Goal: Participate in discussion

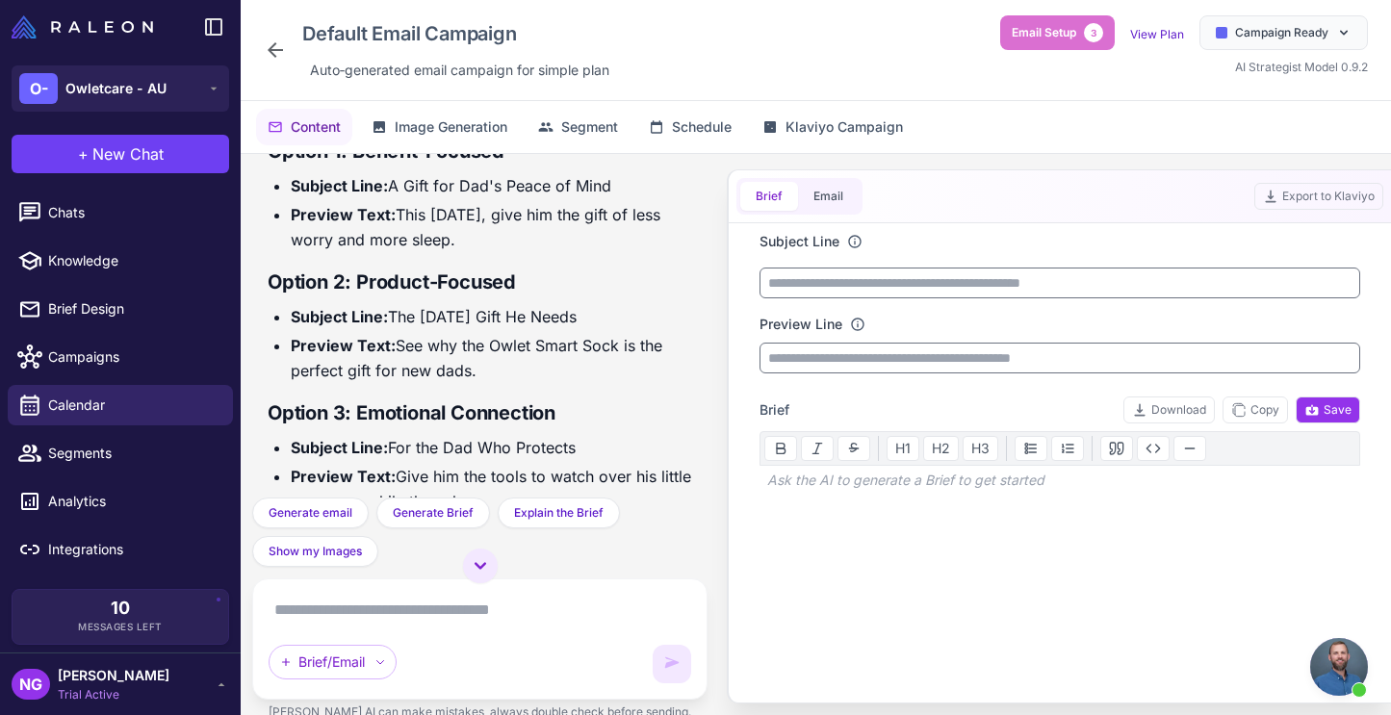
scroll to position [228, 0]
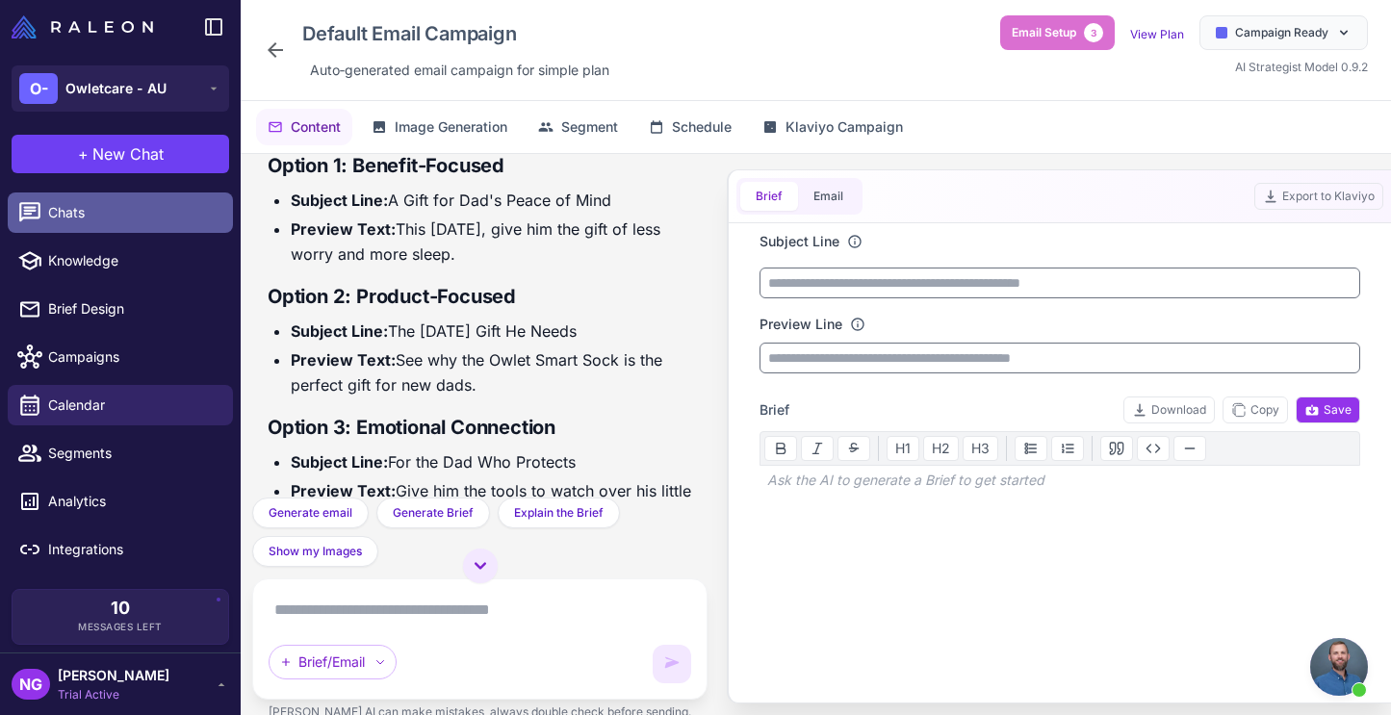
click at [114, 216] on span "Chats" at bounding box center [132, 212] width 169 height 21
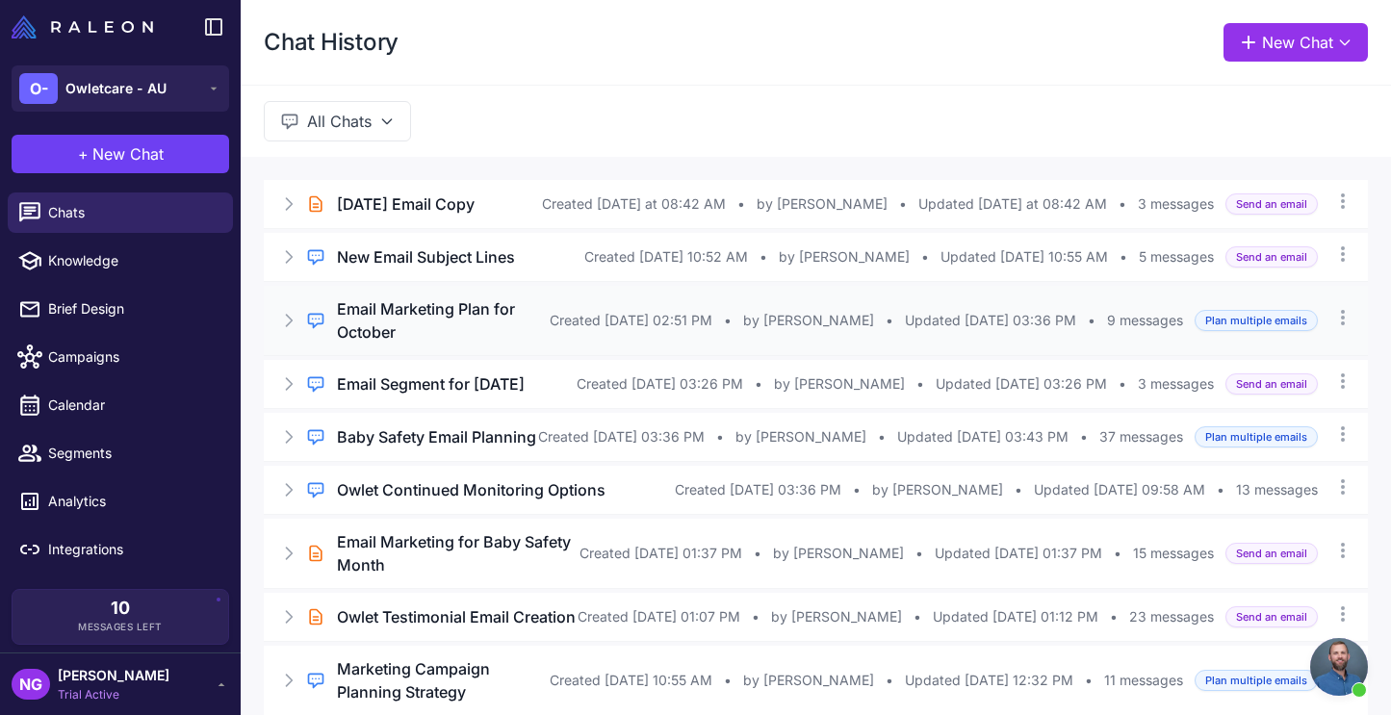
click at [374, 344] on h3 "Email Marketing Plan for October" at bounding box center [443, 320] width 213 height 46
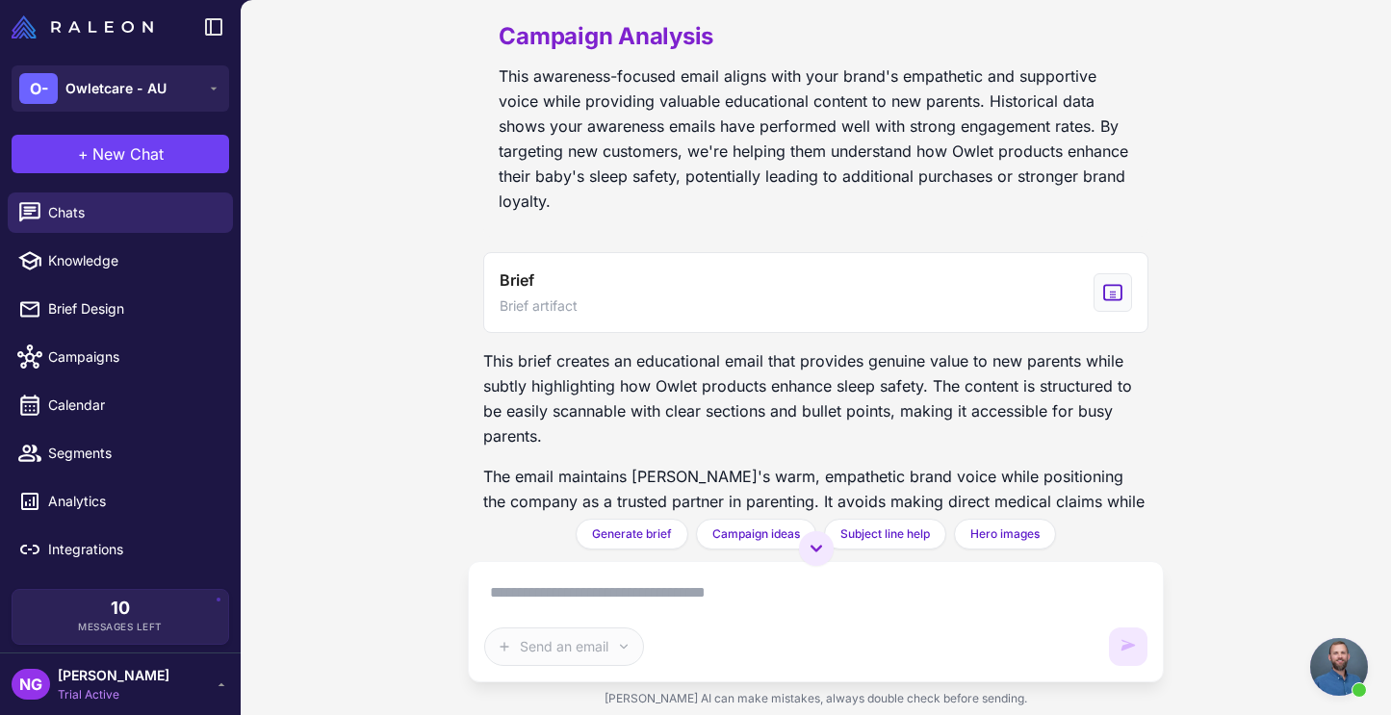
scroll to position [2029, 0]
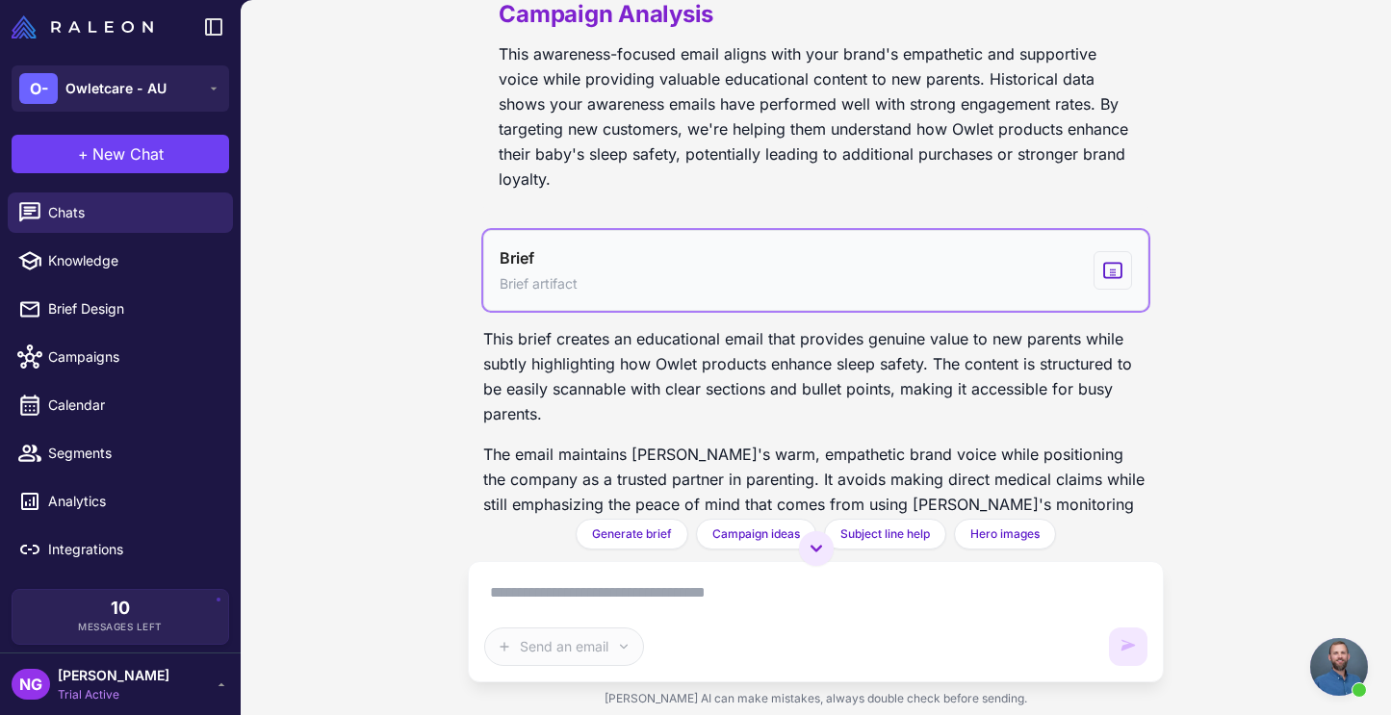
click at [1097, 251] on div "View generated Brief" at bounding box center [1112, 270] width 38 height 38
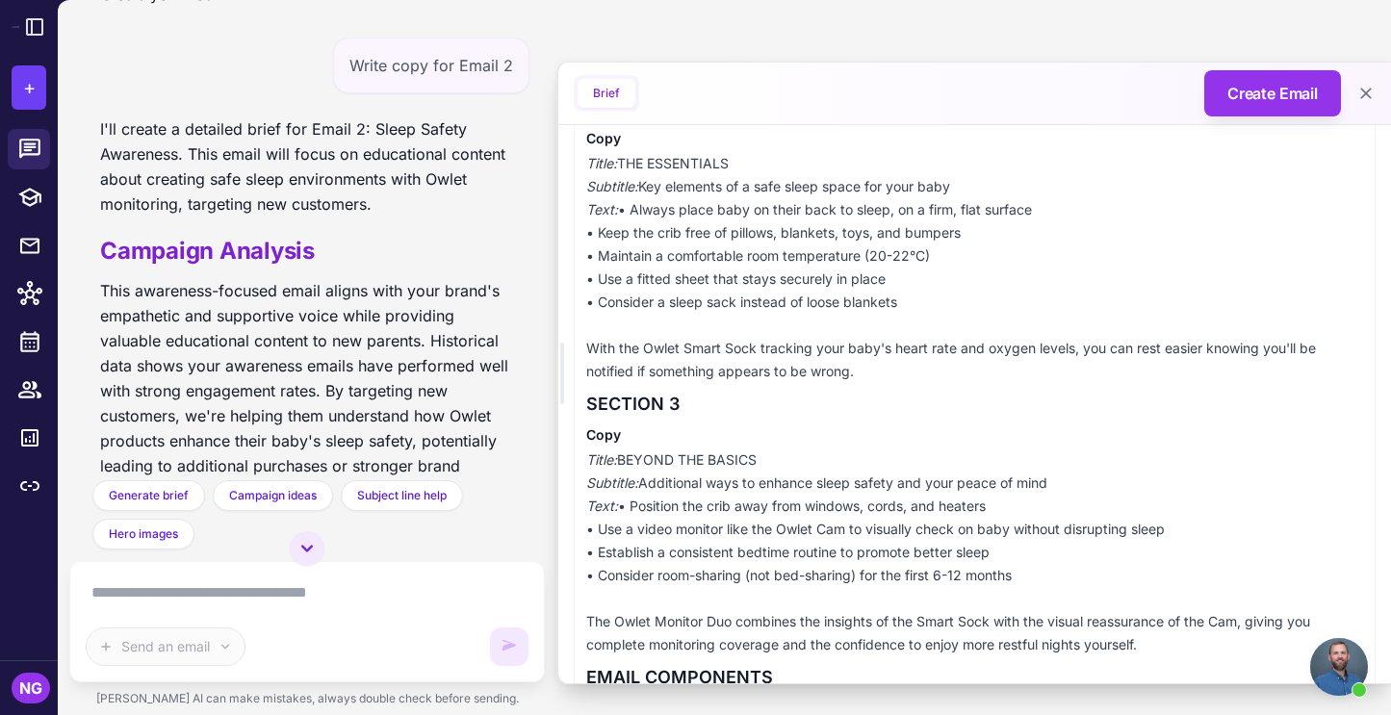
scroll to position [551, 0]
